Goal: Task Accomplishment & Management: Manage account settings

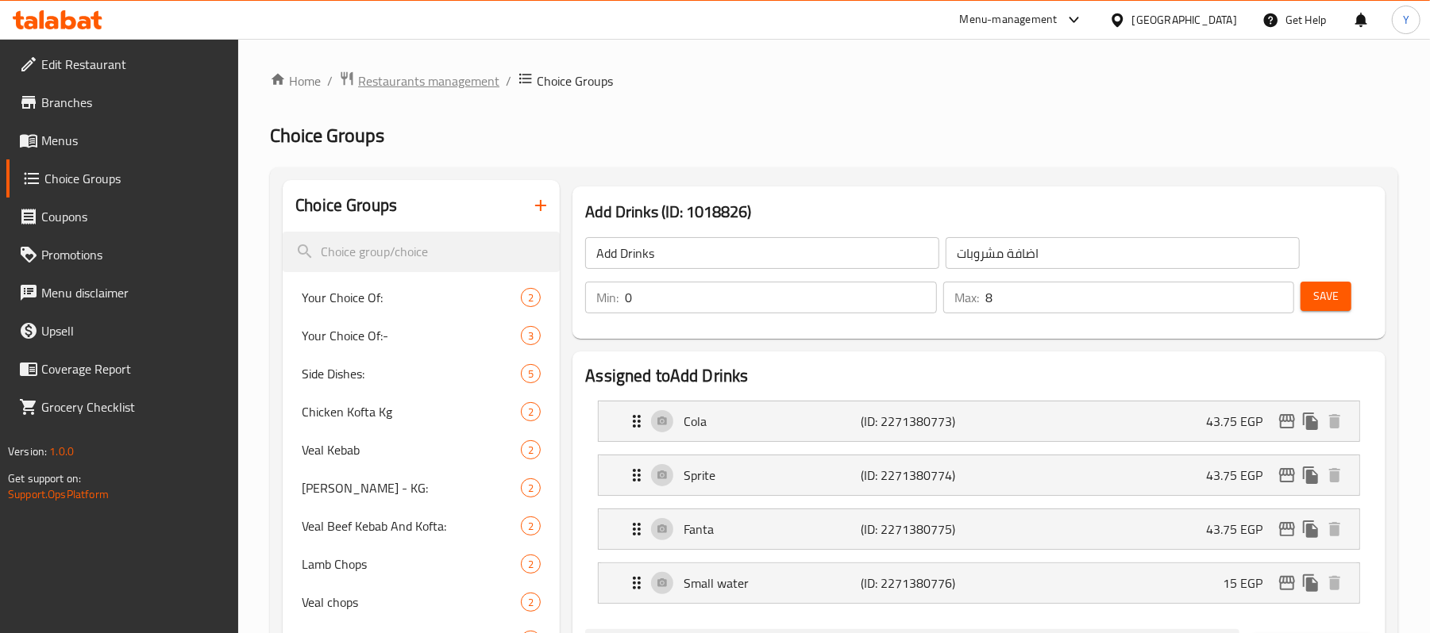
click at [417, 83] on span "Restaurants management" at bounding box center [428, 80] width 141 height 19
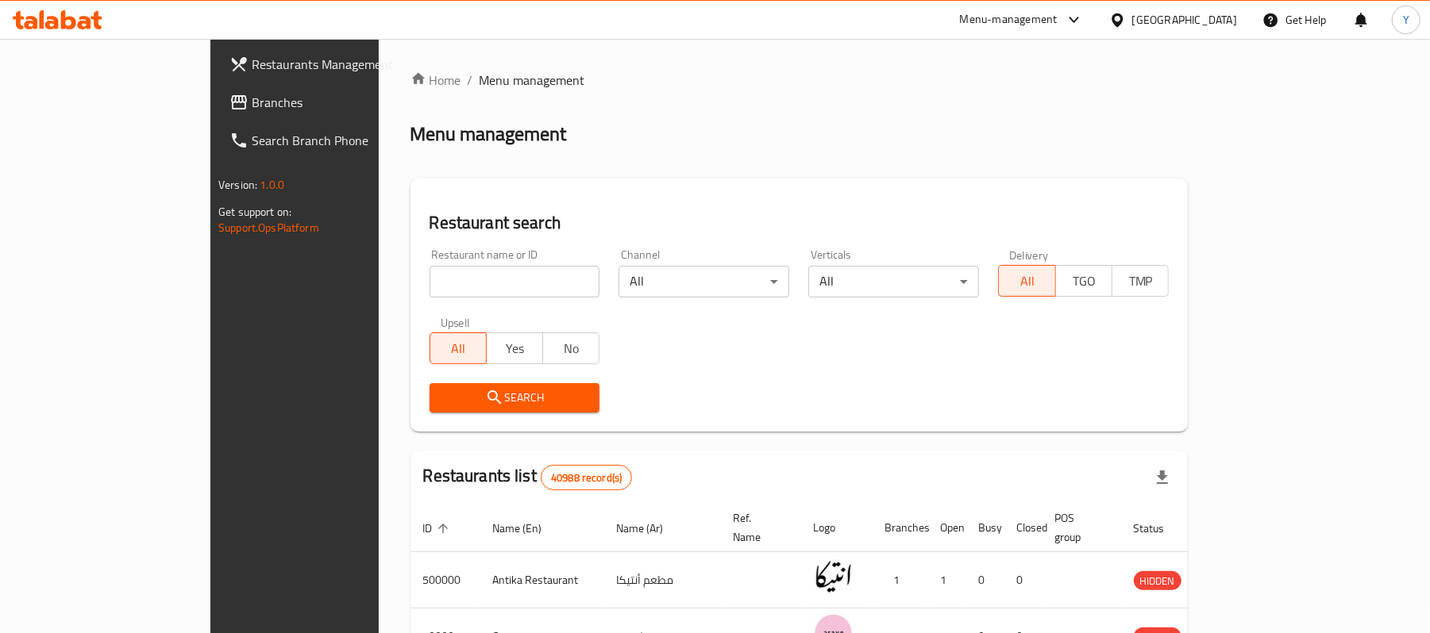
click at [443, 271] on div at bounding box center [715, 316] width 1430 height 633
click at [443, 271] on input "search" at bounding box center [514, 282] width 171 height 32
paste input "Malakite"
type input "Malakite"
click button "Search" at bounding box center [514, 397] width 171 height 29
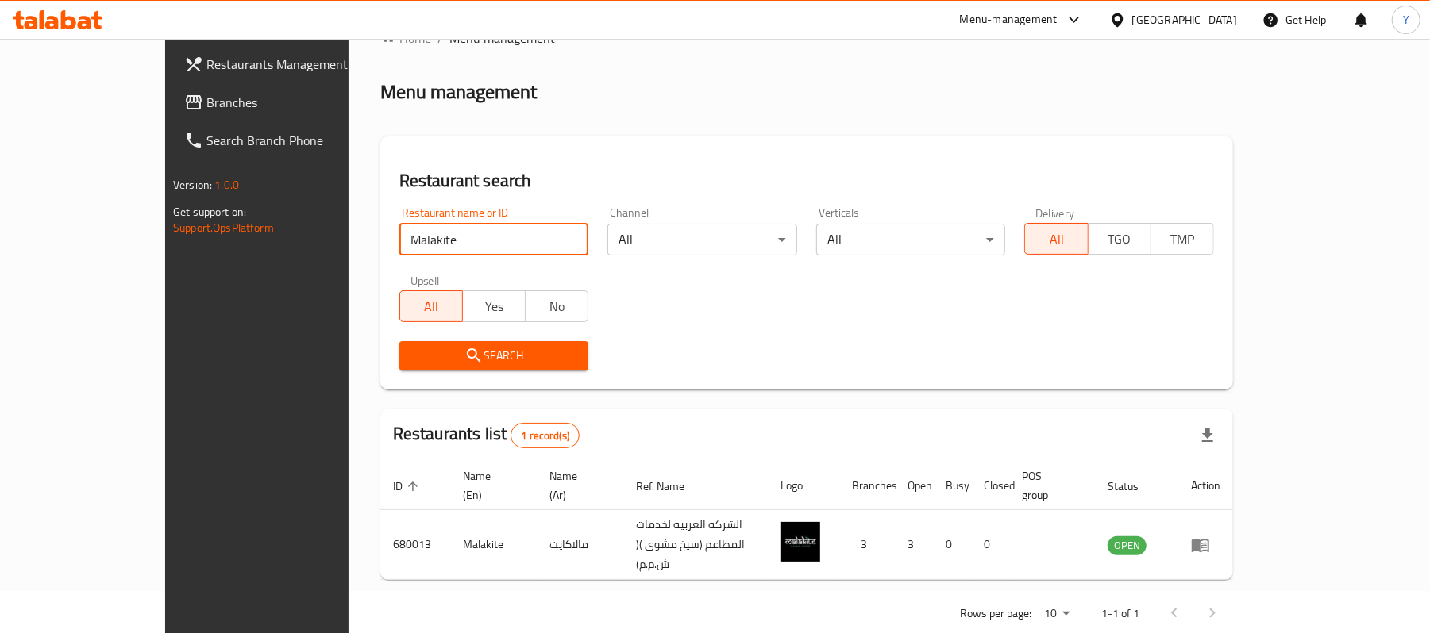
scroll to position [44, 0]
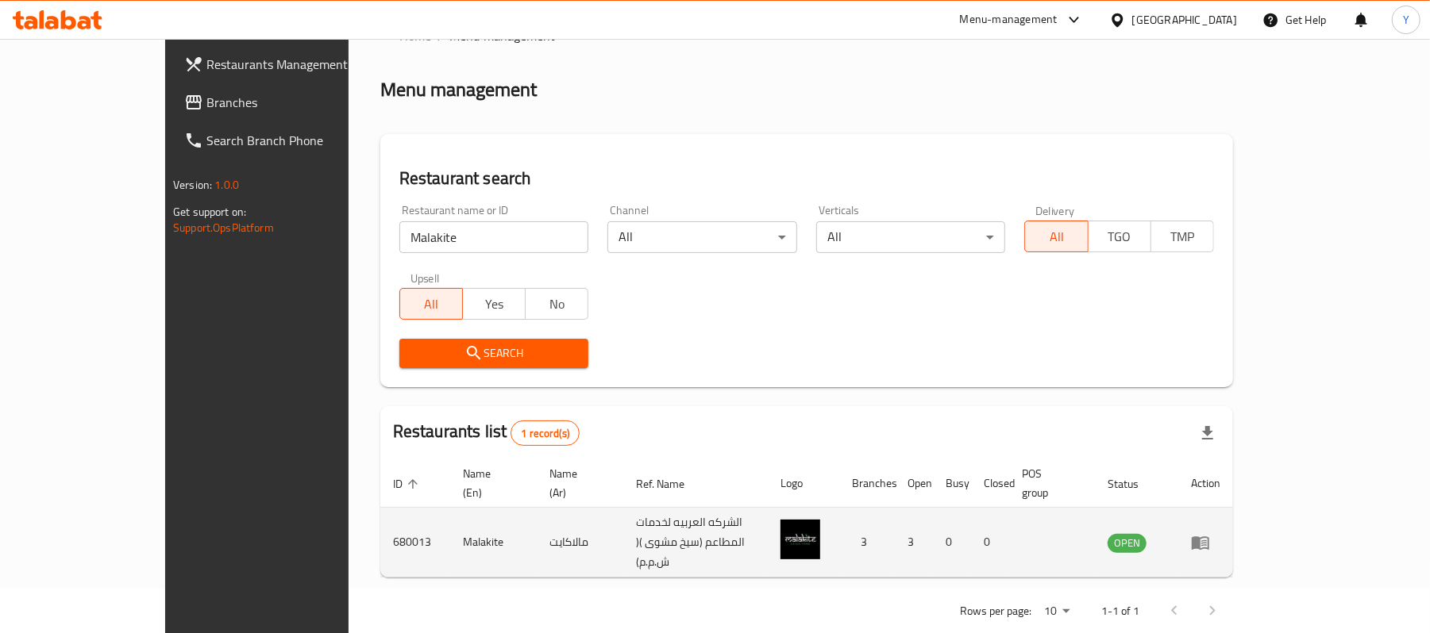
click at [380, 514] on td "680013" at bounding box center [415, 543] width 70 height 70
copy td "680013"
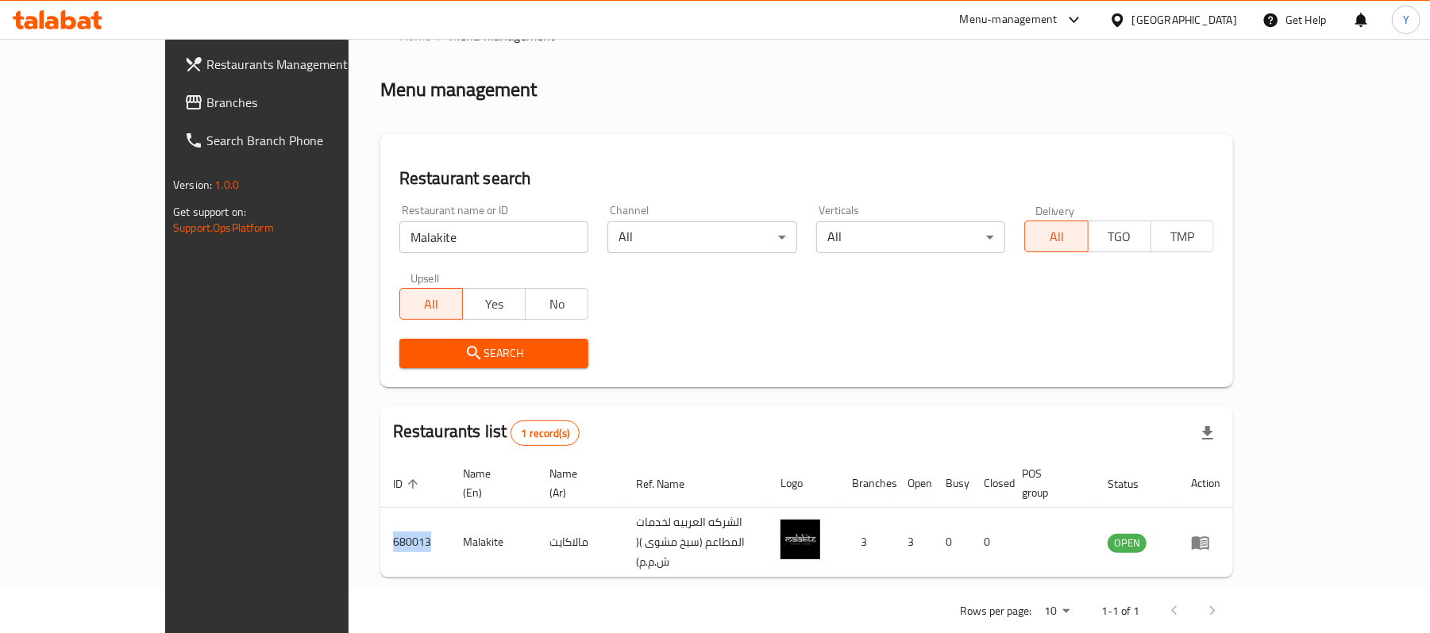
click at [206, 63] on span "Restaurants Management" at bounding box center [298, 64] width 185 height 19
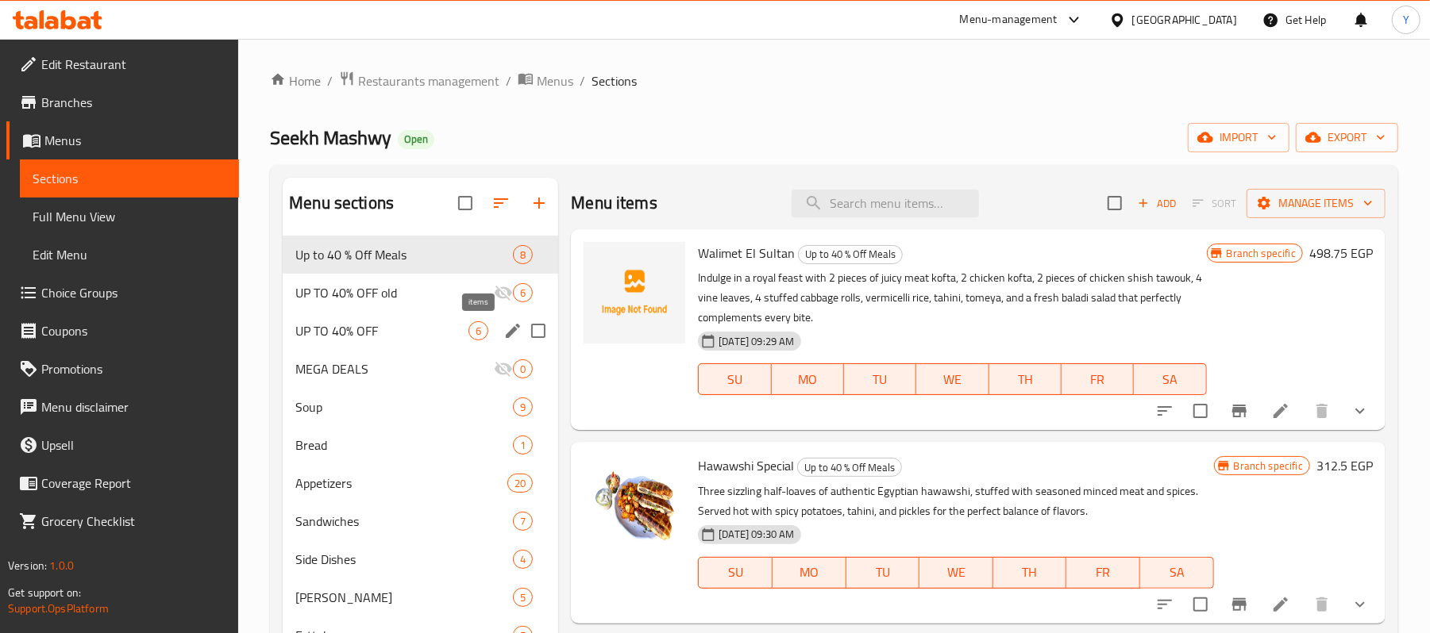
click at [462, 333] on span "UP TO 40% OFF" at bounding box center [381, 330] width 173 height 19
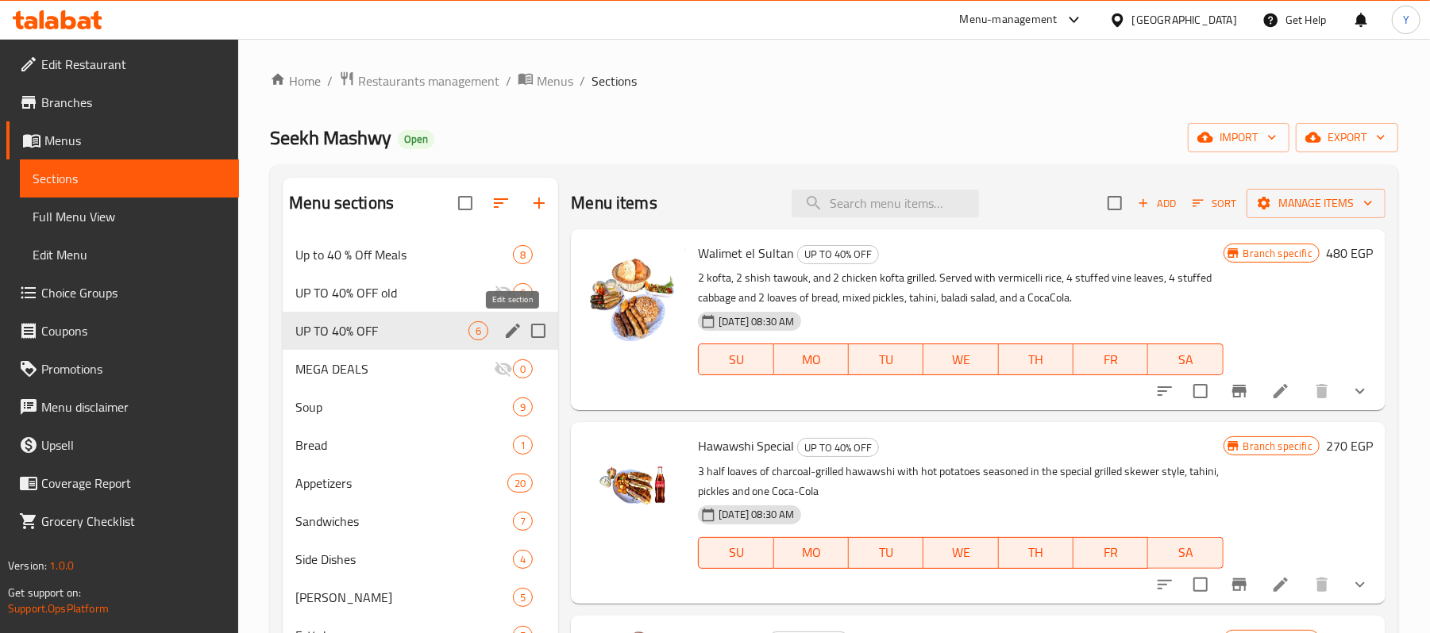
click at [512, 335] on icon "edit" at bounding box center [513, 331] width 14 height 14
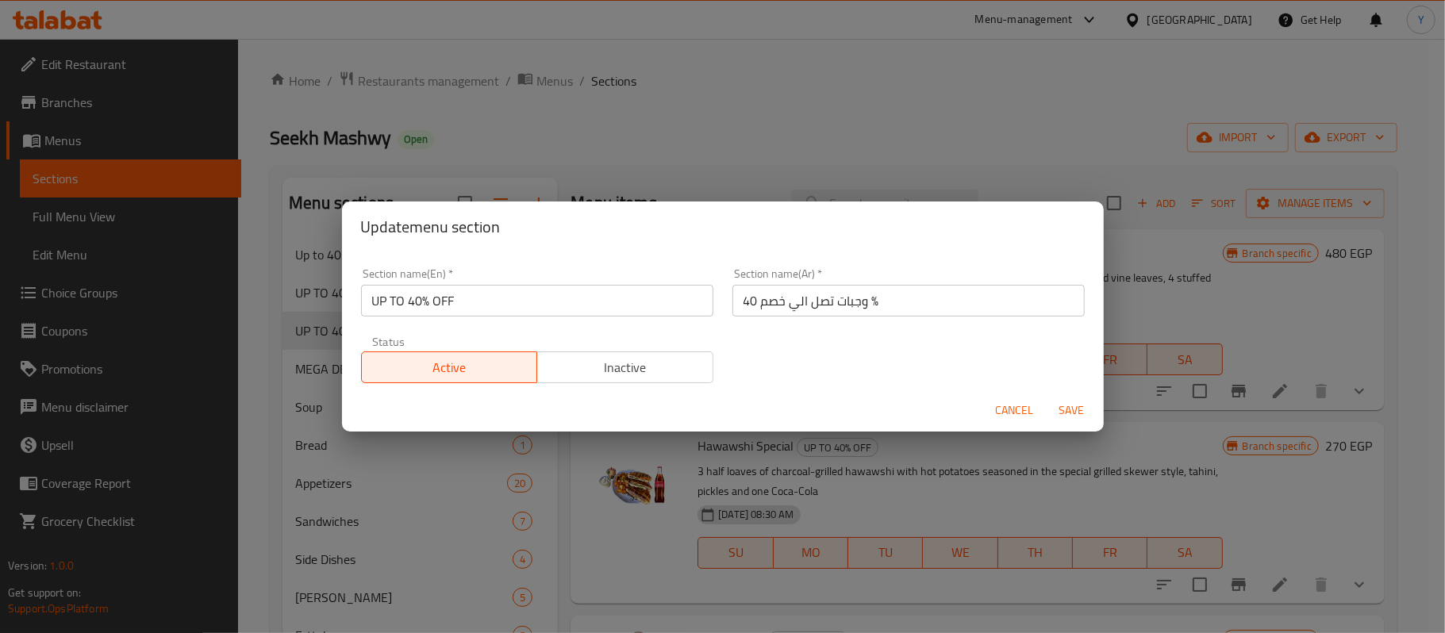
click at [576, 359] on span "Inactive" at bounding box center [626, 367] width 164 height 23
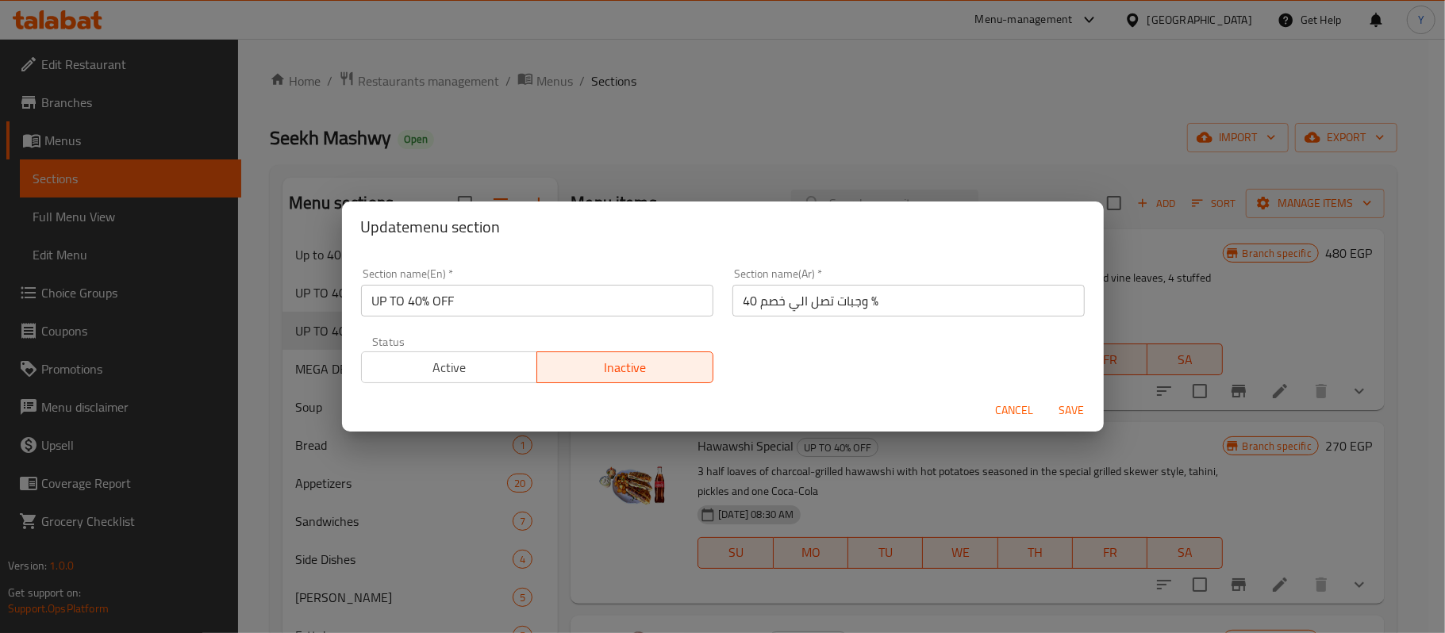
click at [1089, 408] on span "Save" at bounding box center [1072, 411] width 38 height 20
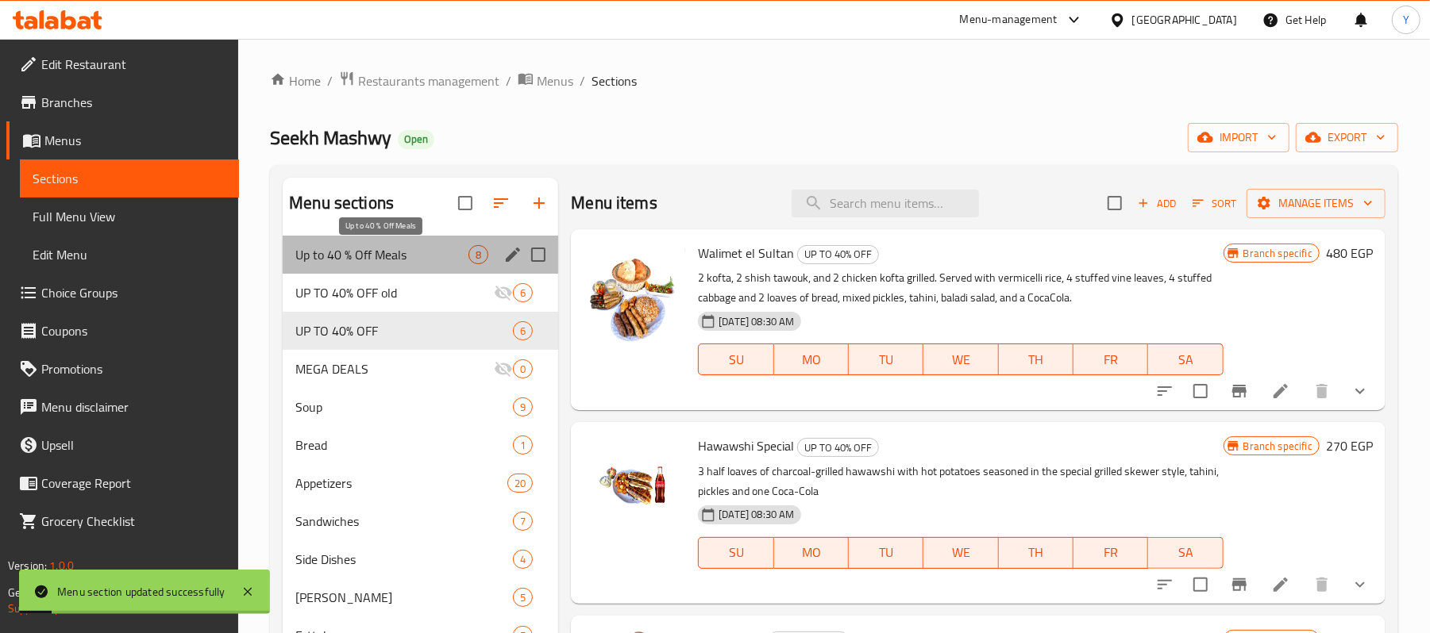
click at [432, 251] on span "Up to 40 % Off Meals" at bounding box center [381, 254] width 173 height 19
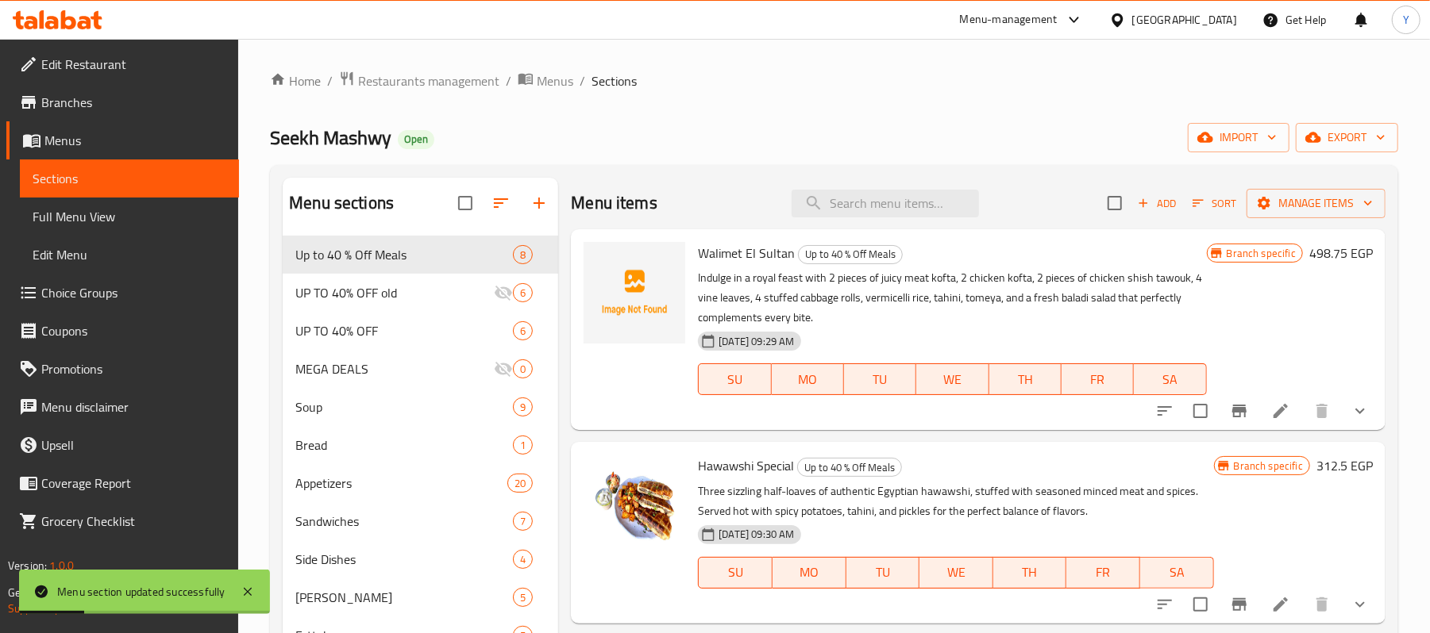
click at [594, 268] on div at bounding box center [634, 293] width 102 height 102
click at [605, 258] on icon "upload picture" at bounding box center [606, 263] width 16 height 14
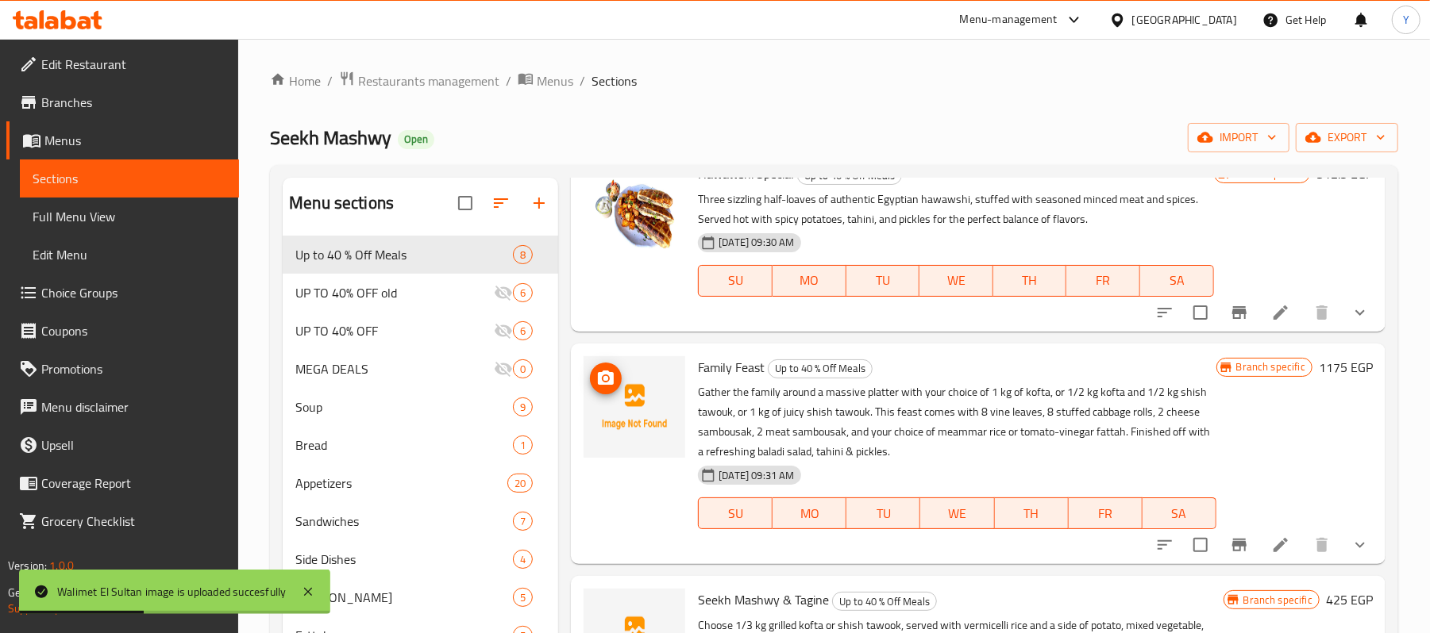
scroll to position [293, 0]
click at [606, 370] on icon "upload picture" at bounding box center [605, 377] width 19 height 19
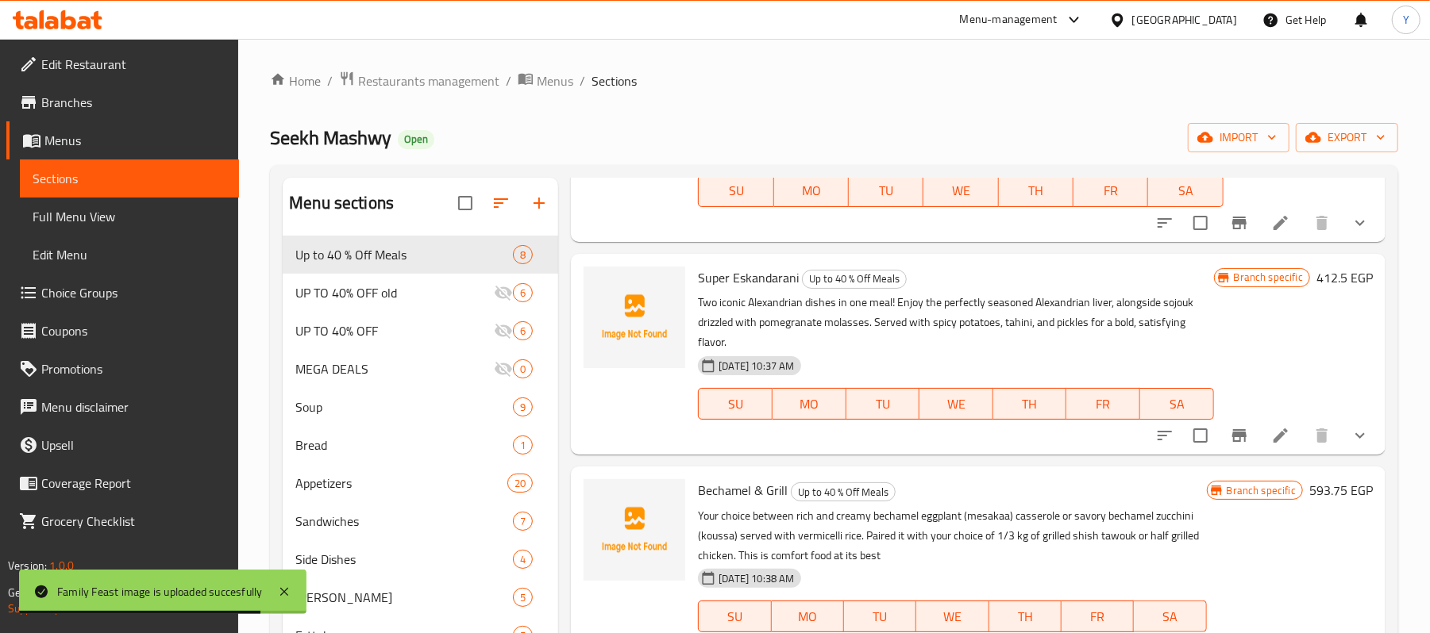
scroll to position [861, 0]
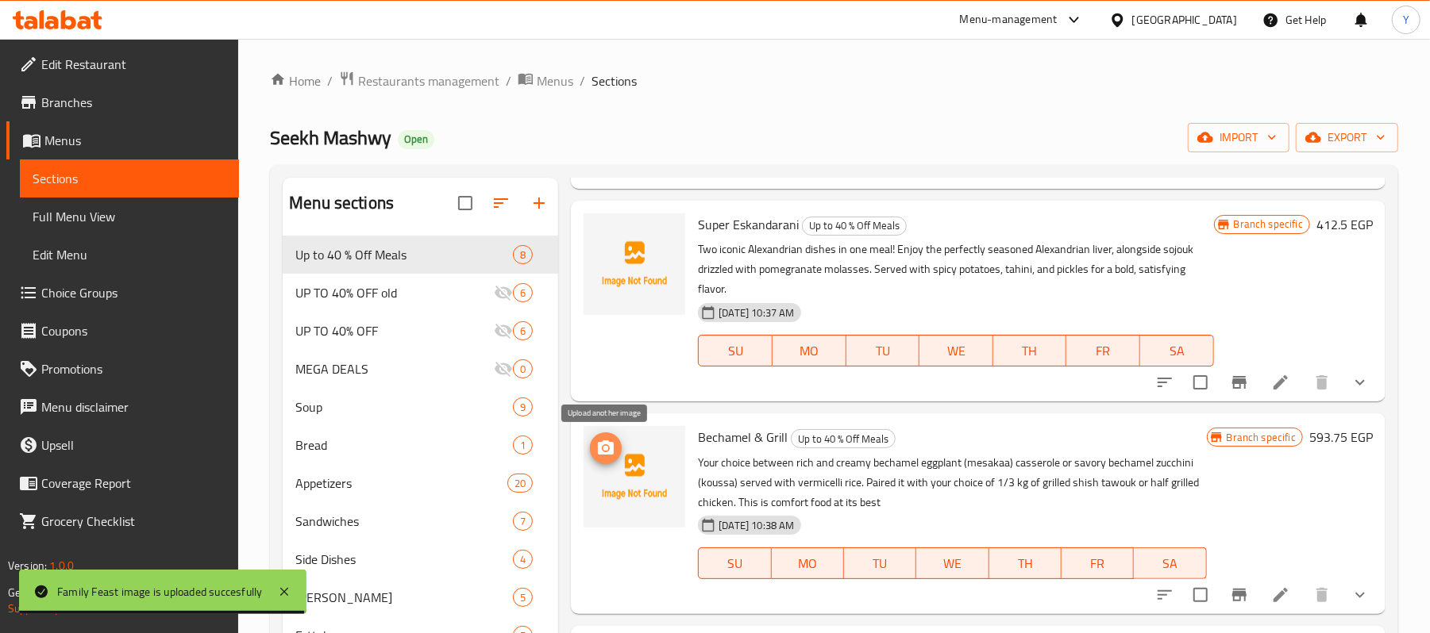
click at [602, 444] on icon "upload picture" at bounding box center [606, 448] width 16 height 14
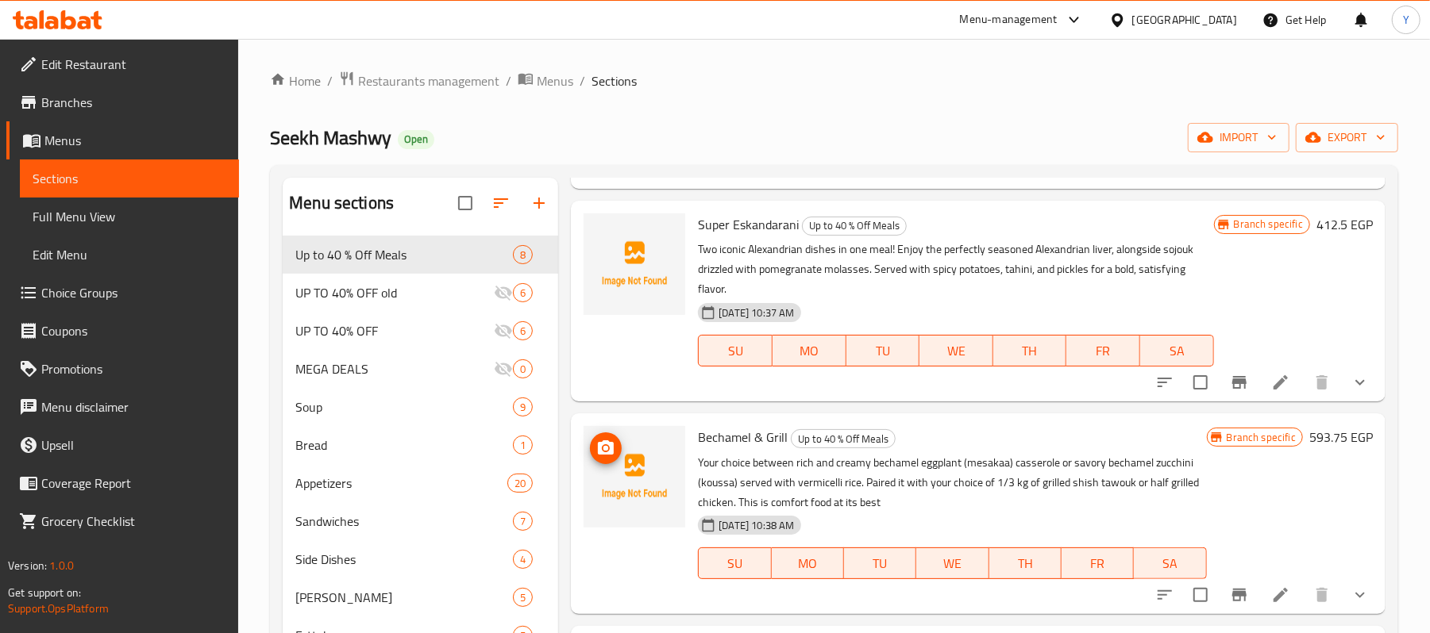
click at [610, 458] on button "upload picture" at bounding box center [606, 449] width 32 height 32
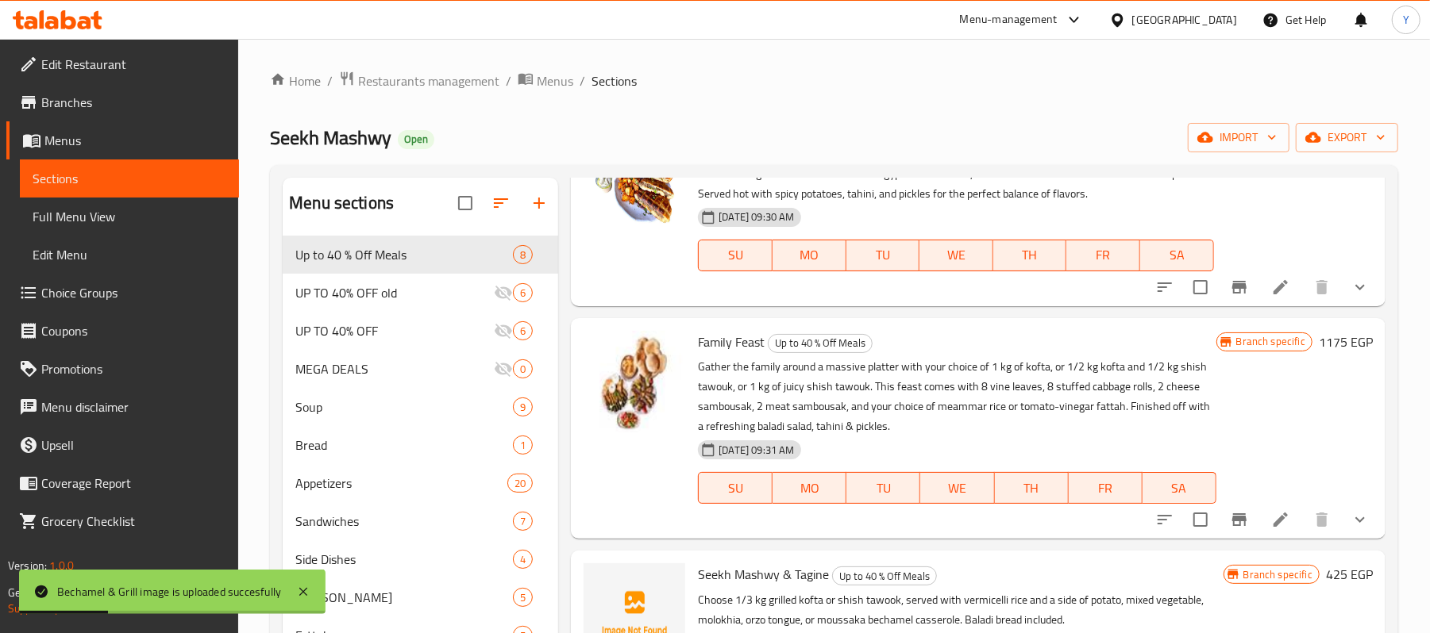
scroll to position [635, 0]
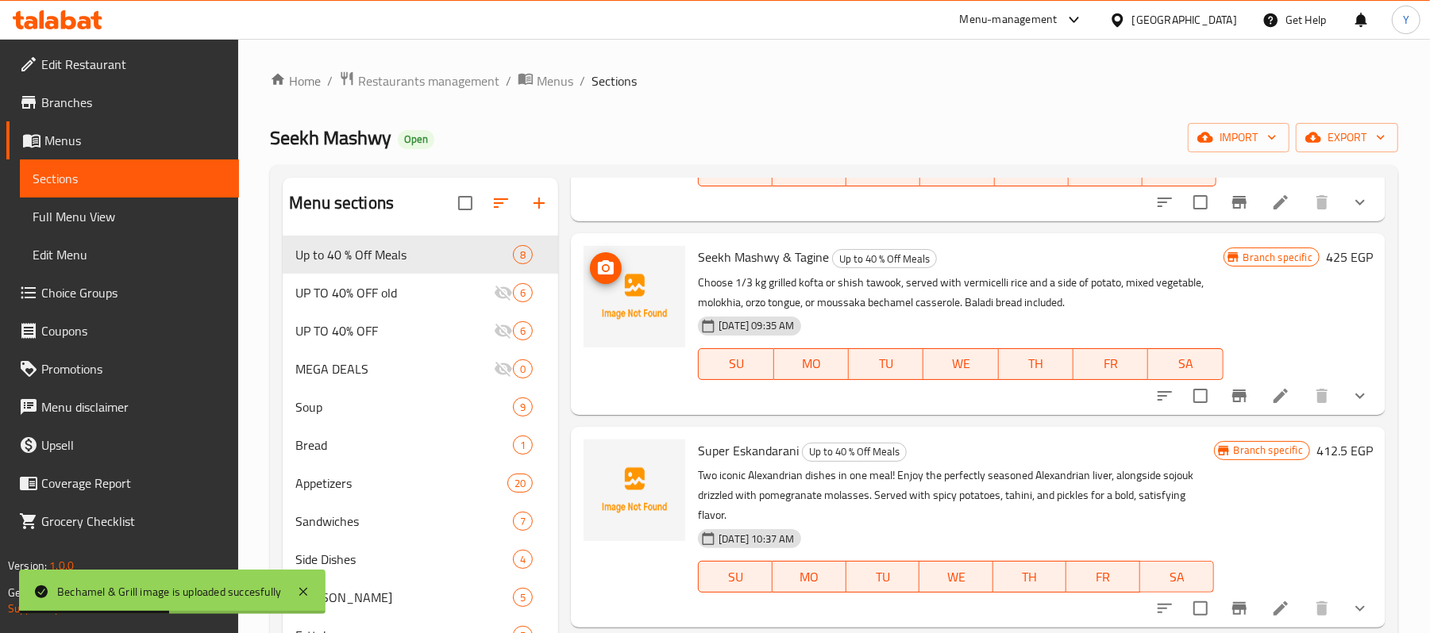
drag, startPoint x: 622, startPoint y: 299, endPoint x: 621, endPoint y: 290, distance: 9.7
click at [622, 299] on img at bounding box center [634, 297] width 102 height 102
click at [621, 275] on span "upload picture" at bounding box center [606, 268] width 32 height 19
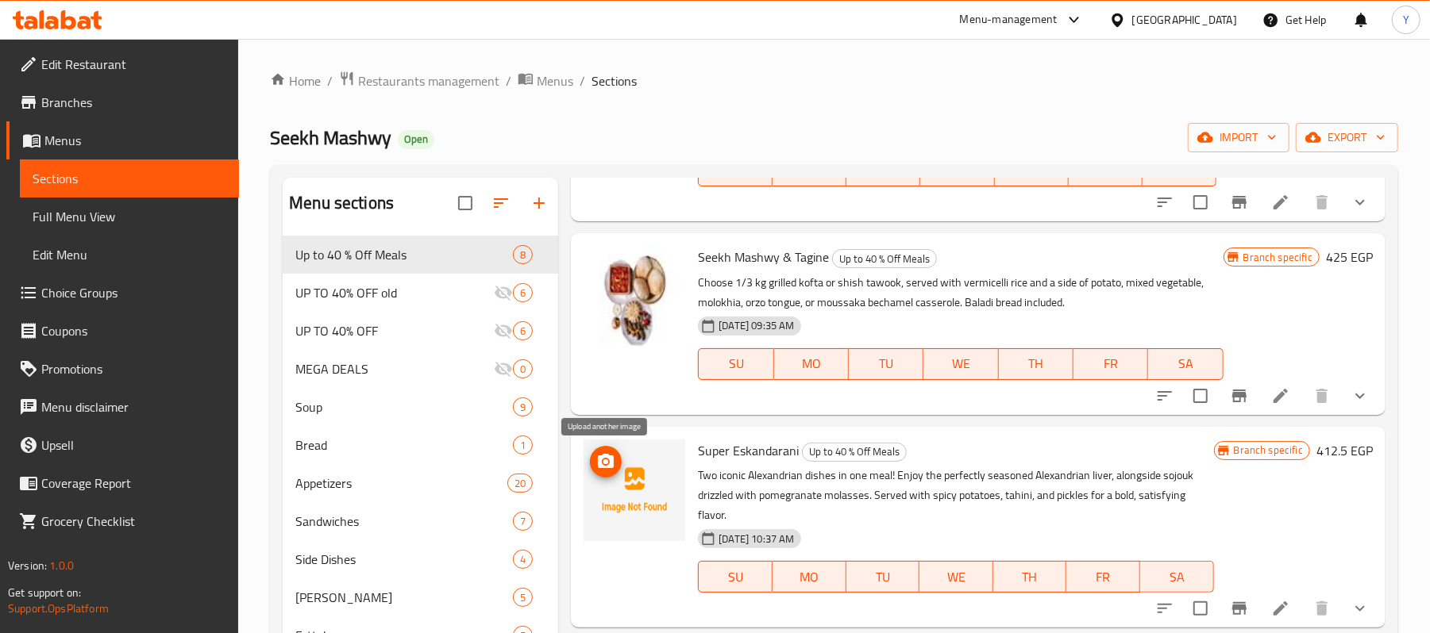
click at [610, 458] on icon "upload picture" at bounding box center [606, 461] width 16 height 14
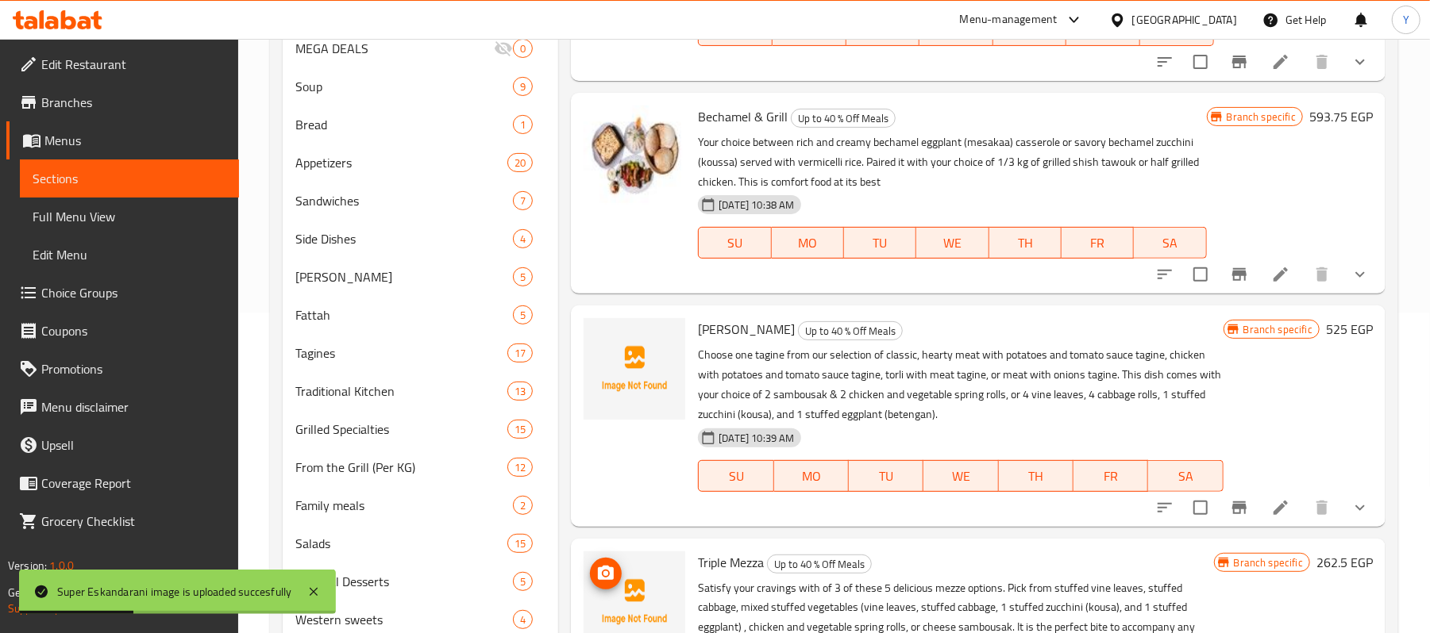
scroll to position [492, 0]
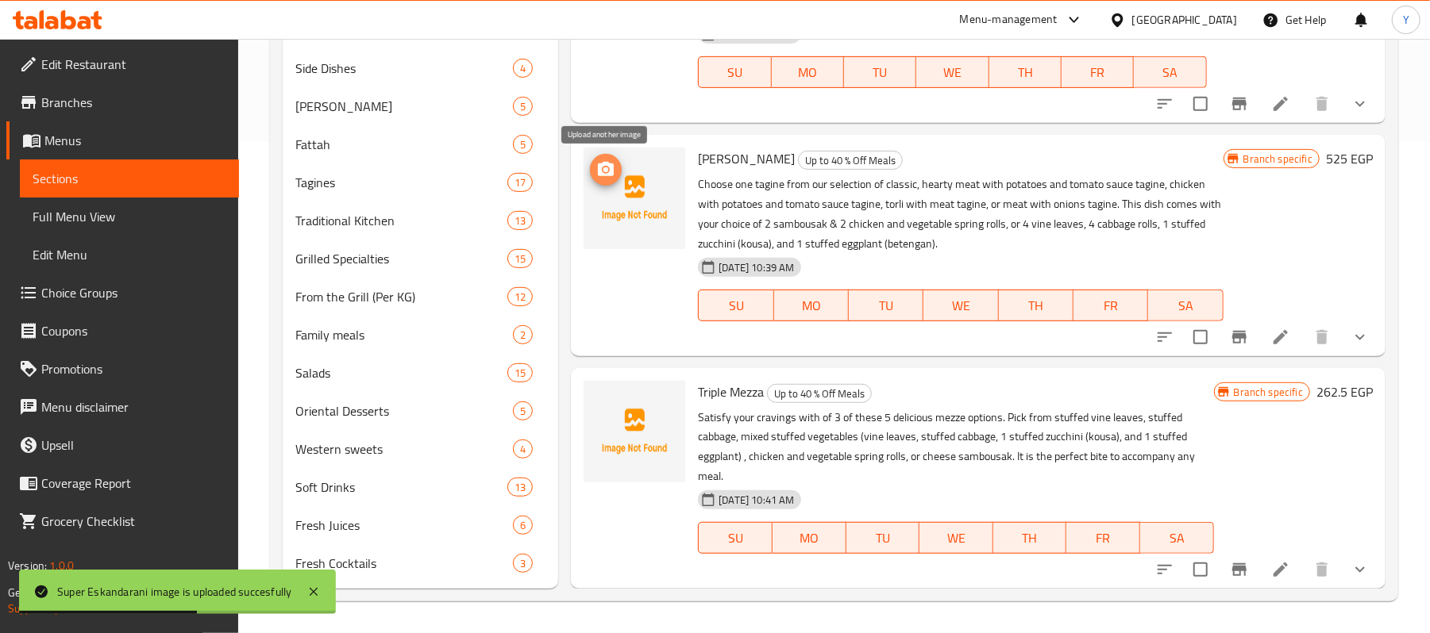
click at [611, 169] on icon "upload picture" at bounding box center [606, 169] width 16 height 14
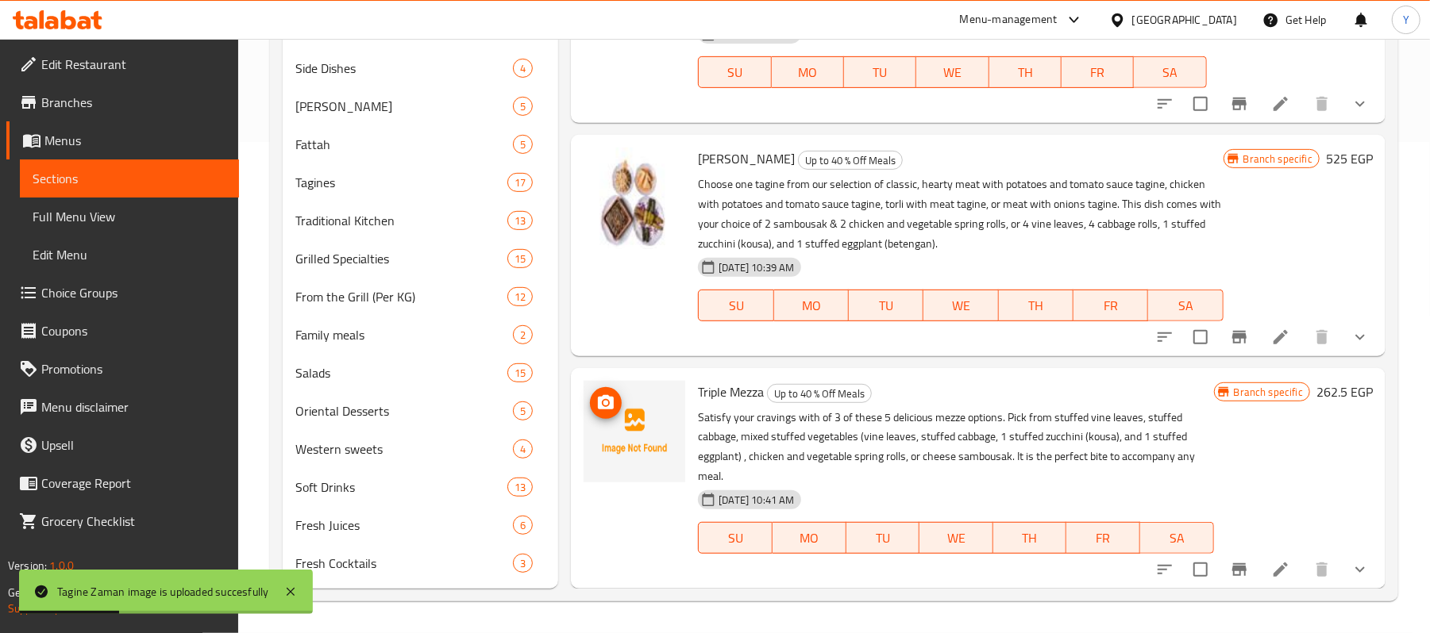
click at [624, 405] on img at bounding box center [634, 432] width 102 height 102
click at [610, 395] on icon "upload picture" at bounding box center [605, 403] width 19 height 19
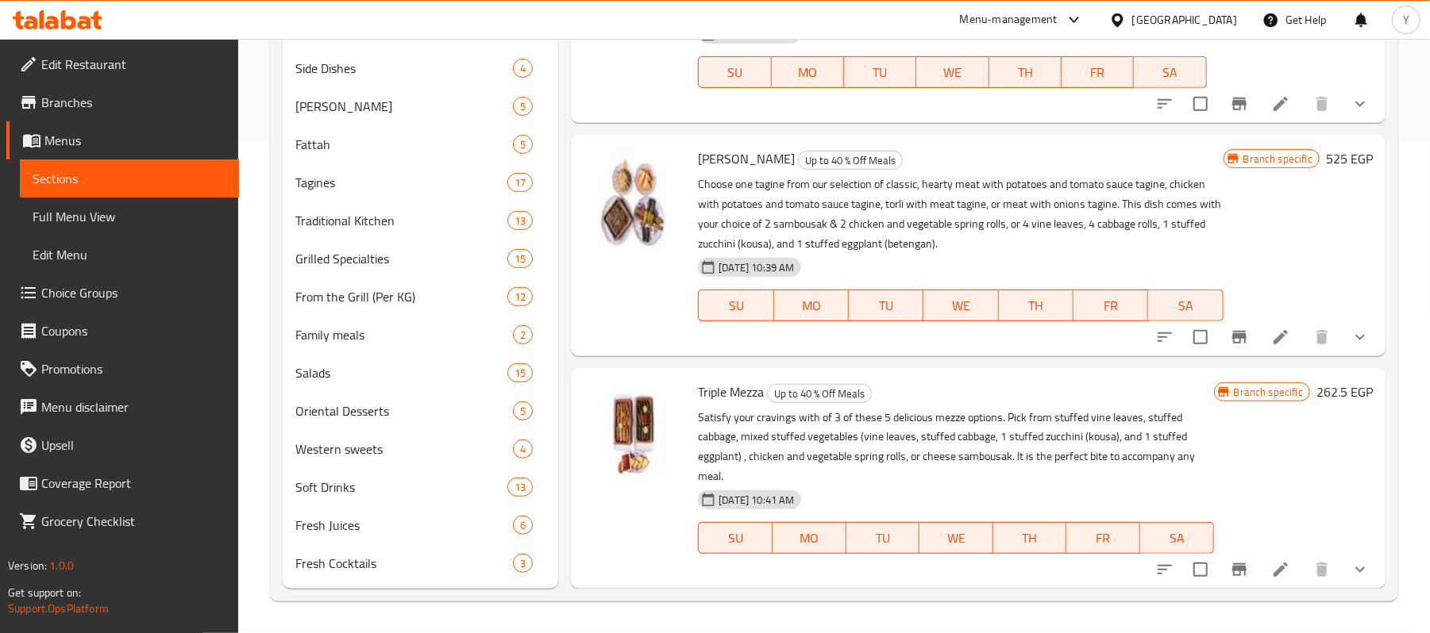
drag, startPoint x: 110, startPoint y: 217, endPoint x: 97, endPoint y: 257, distance: 42.4
click at [110, 217] on span "Full Menu View" at bounding box center [130, 216] width 194 height 19
click at [97, 257] on span "Edit Menu" at bounding box center [130, 254] width 194 height 19
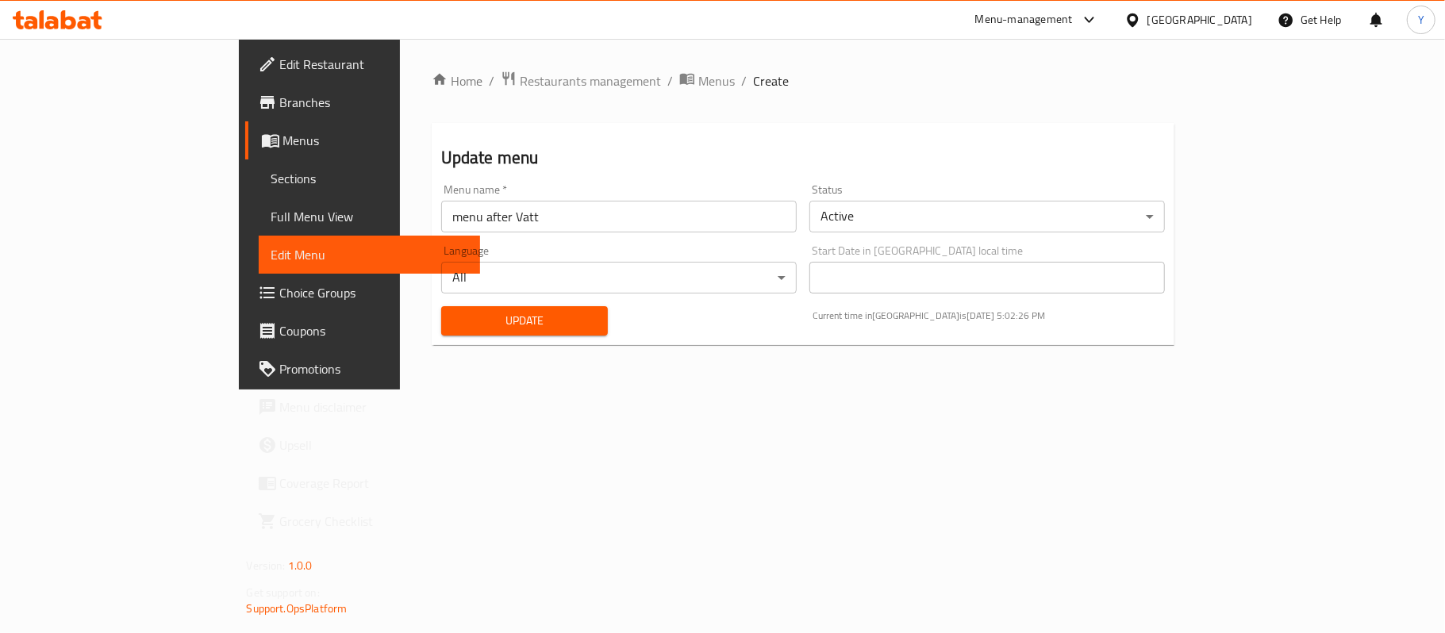
click at [280, 294] on span "Choice Groups" at bounding box center [373, 292] width 187 height 19
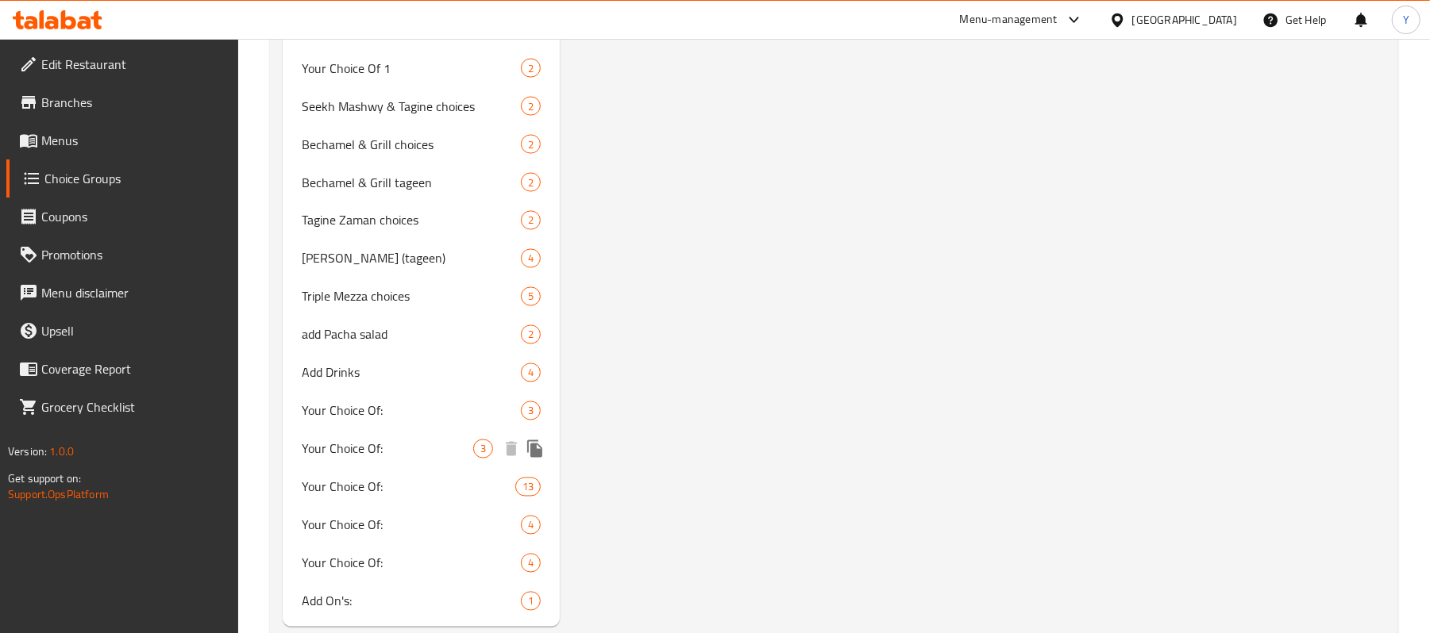
scroll to position [1982, 0]
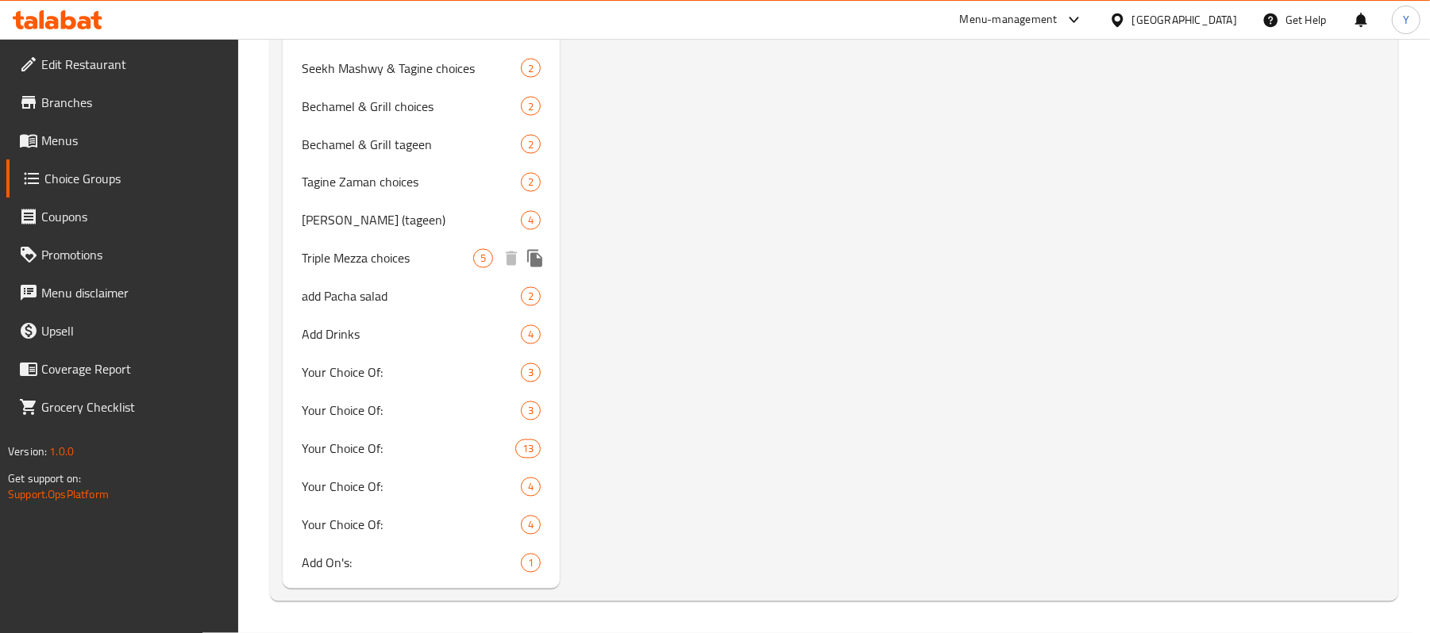
click at [432, 244] on div "Triple Mezza choices 5" at bounding box center [421, 259] width 277 height 38
type input "Triple Mezza choices"
type input "اختيارات تريبل مزه"
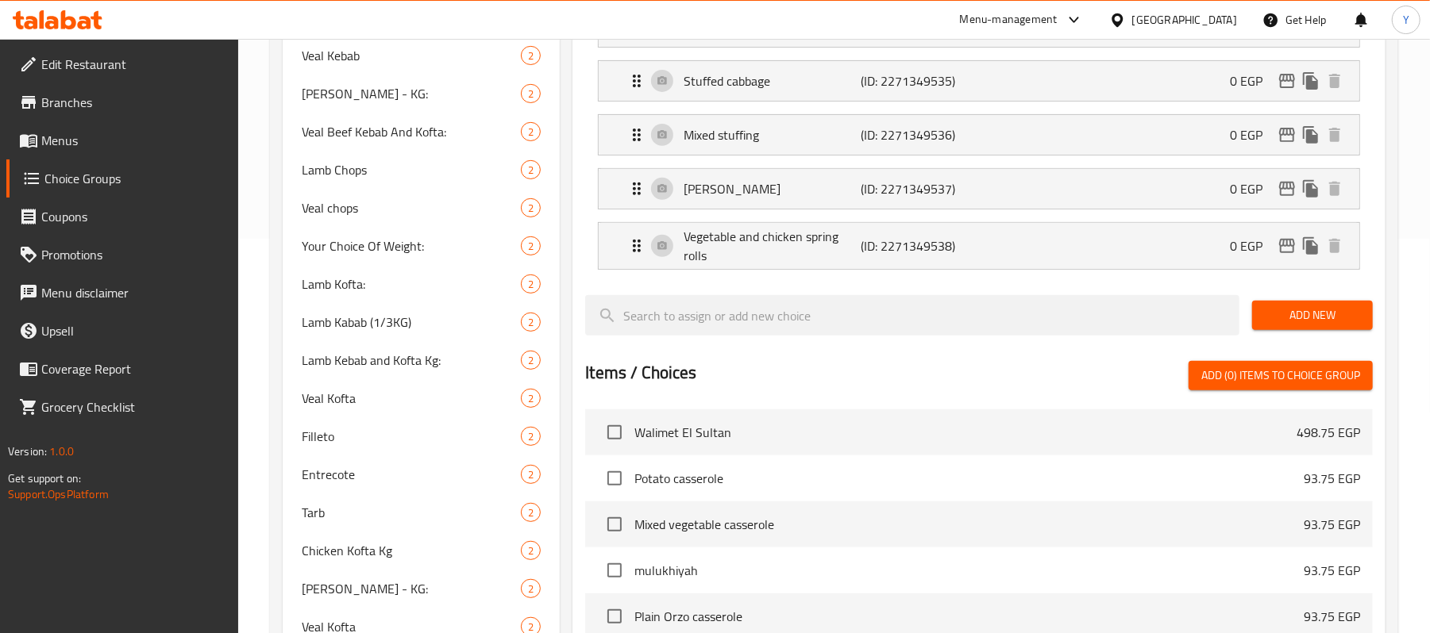
scroll to position [0, 0]
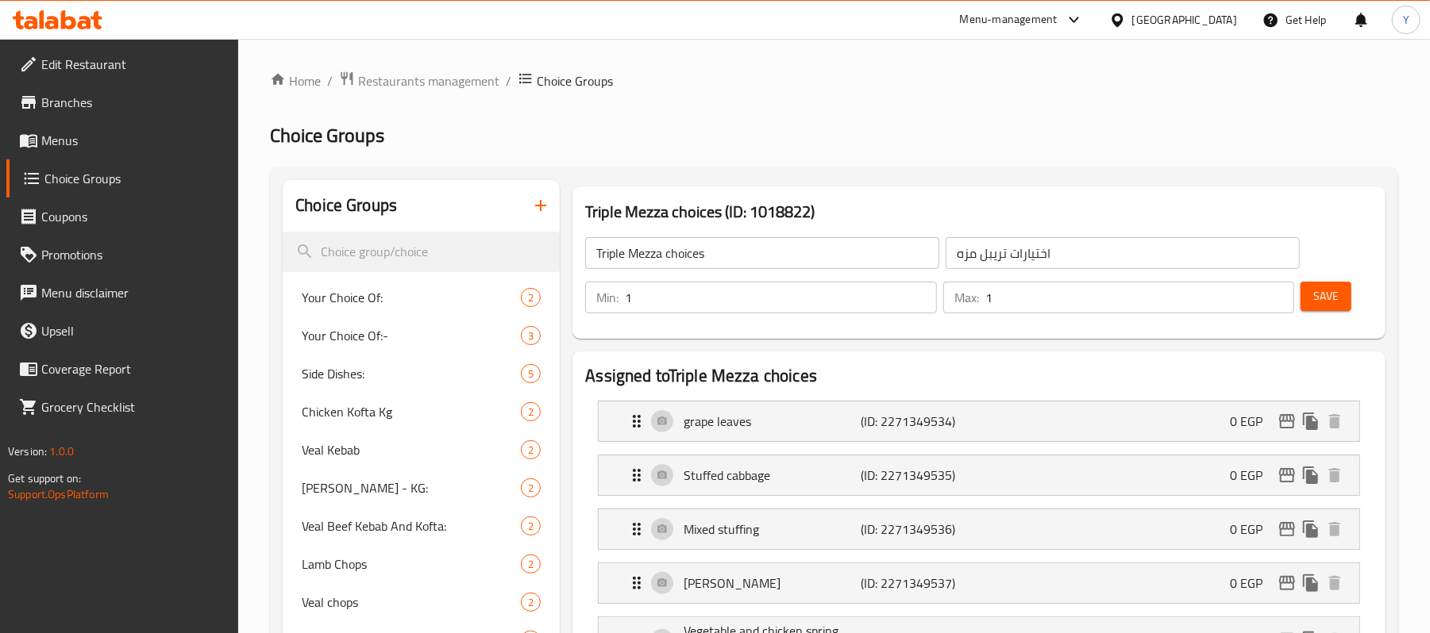
click at [1011, 299] on input "1" at bounding box center [1139, 298] width 309 height 32
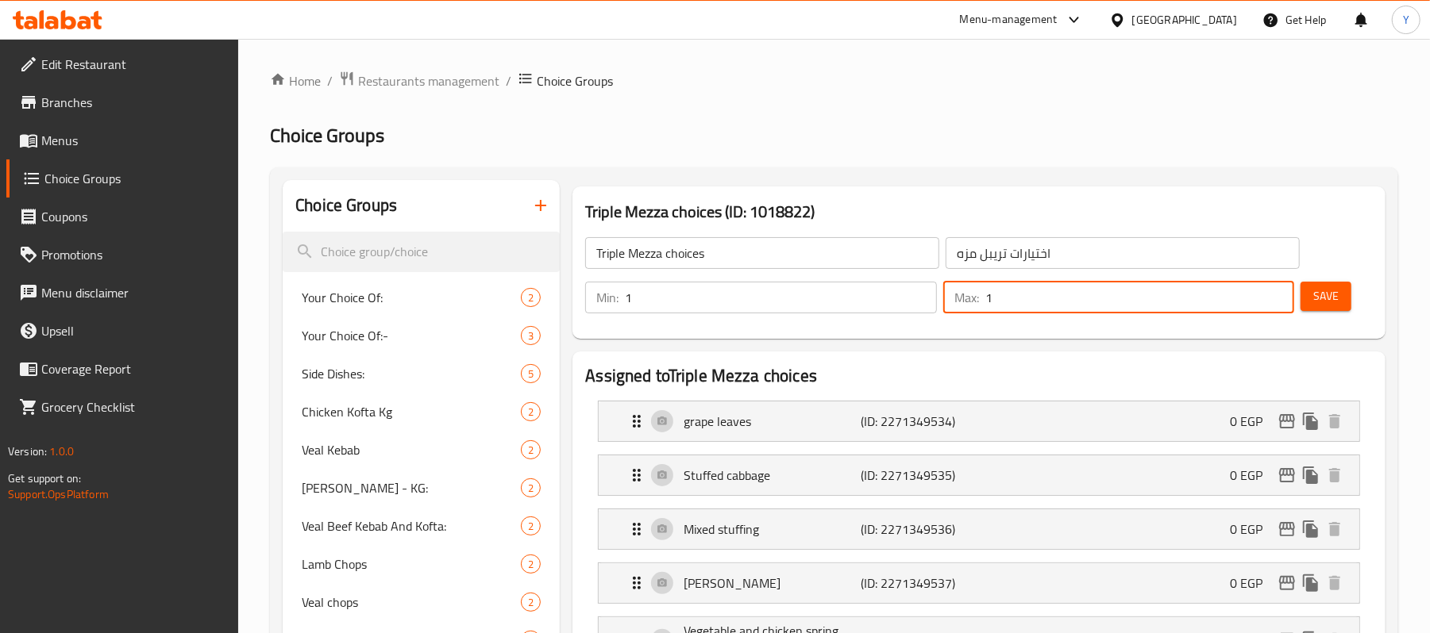
click at [1011, 299] on input "1" at bounding box center [1139, 298] width 309 height 32
type input "3"
click at [1318, 287] on span "Save" at bounding box center [1325, 297] width 25 height 20
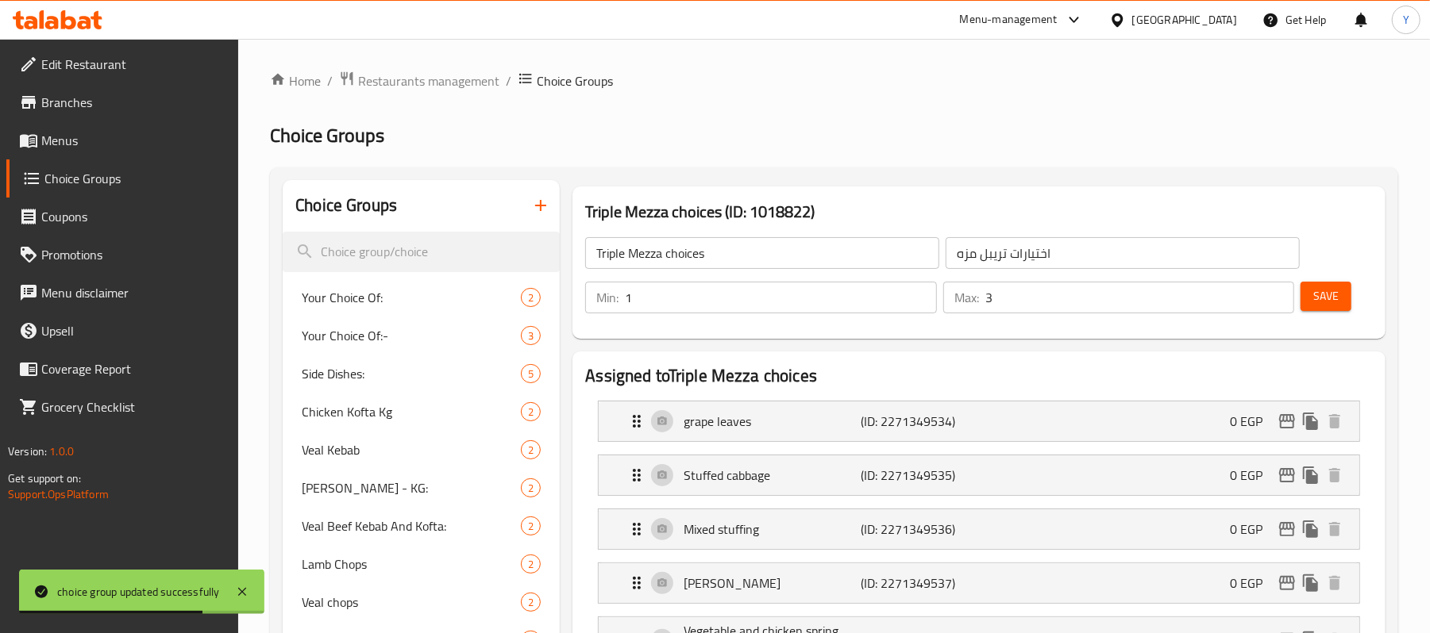
click at [833, 310] on input "1" at bounding box center [780, 298] width 311 height 32
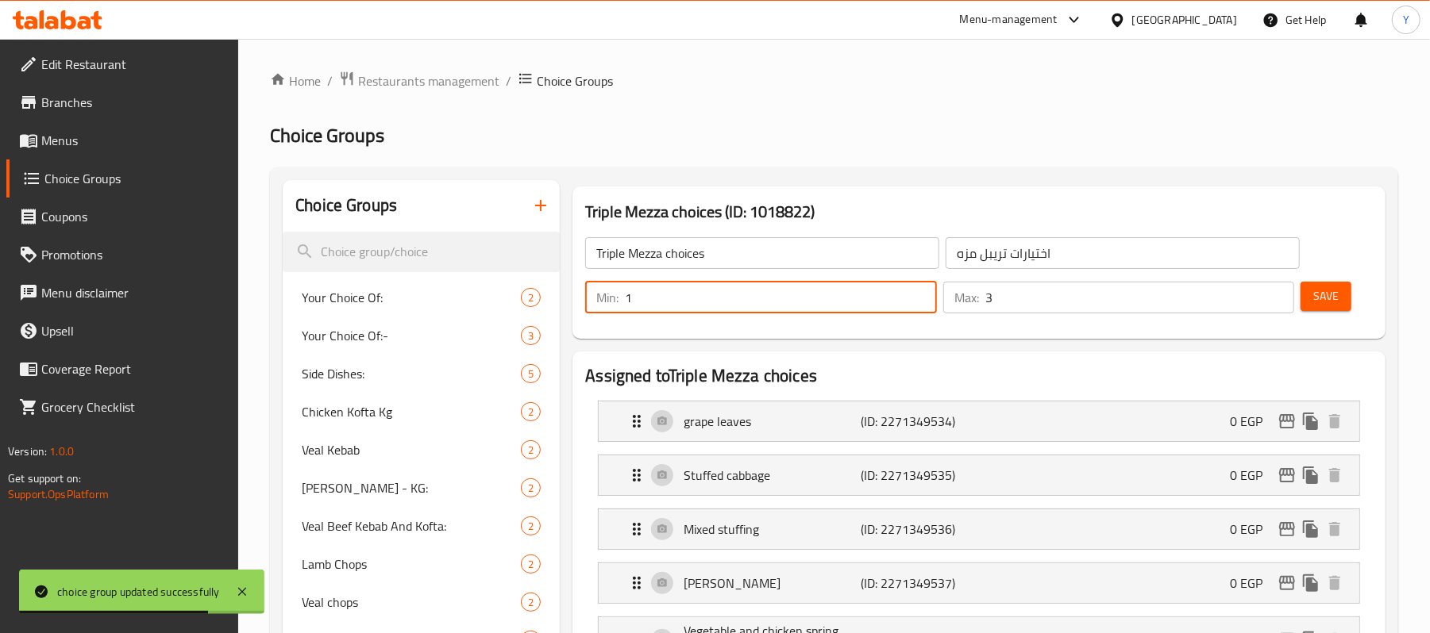
click at [833, 310] on input "1" at bounding box center [780, 298] width 311 height 32
type input "3"
click at [1325, 321] on div "Min: 3 ​ Max: 3 ​ Save" at bounding box center [975, 297] width 800 height 51
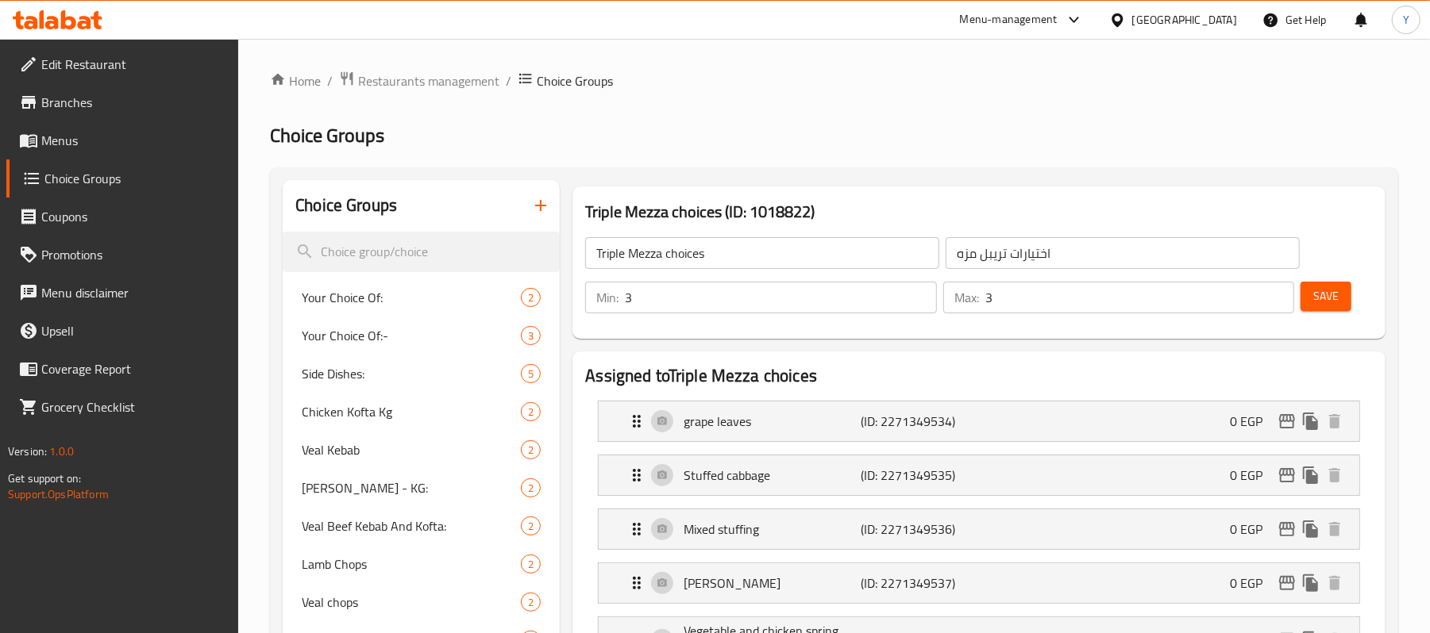
click at [1325, 302] on span "Save" at bounding box center [1325, 297] width 25 height 20
click at [1348, 292] on button "Save" at bounding box center [1325, 296] width 51 height 29
